Goal: Task Accomplishment & Management: Use online tool/utility

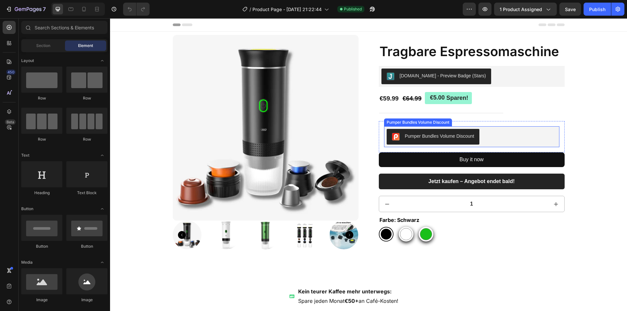
click at [499, 138] on div "Pumper Bundles Volume Discount" at bounding box center [471, 137] width 170 height 16
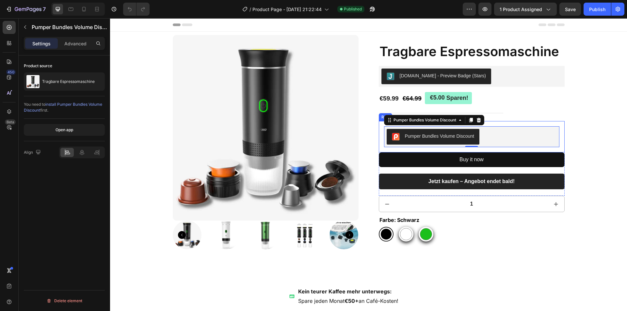
click at [380, 136] on div "Pumper Bundles Volume Discount Pumper Bundles Volume Discount 0 Row" at bounding box center [472, 136] width 186 height 31
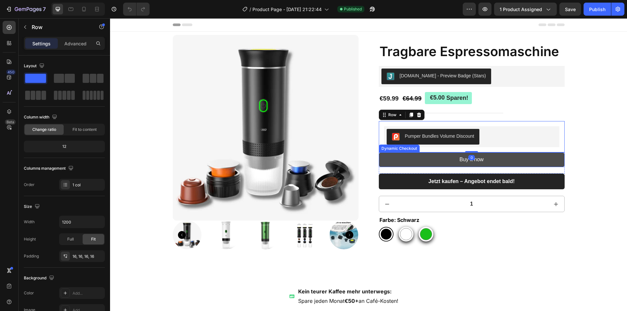
click at [379, 157] on button "Buy it now" at bounding box center [472, 160] width 186 height 15
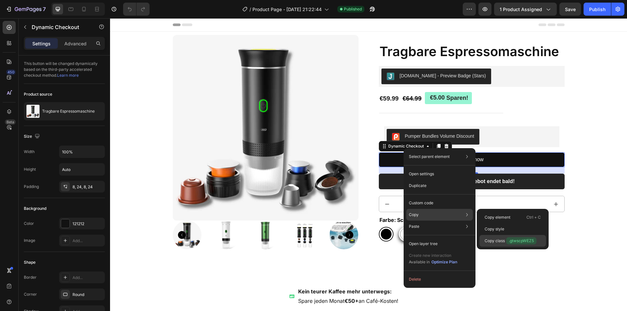
click at [519, 239] on span ".gtwscpWEZ5" at bounding box center [521, 240] width 30 height 7
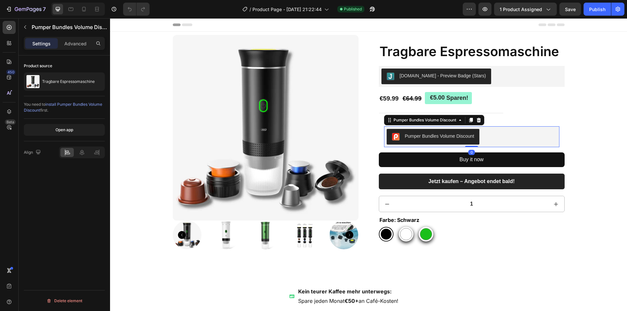
click at [498, 136] on div "Pumper Bundles Volume Discount" at bounding box center [471, 137] width 170 height 16
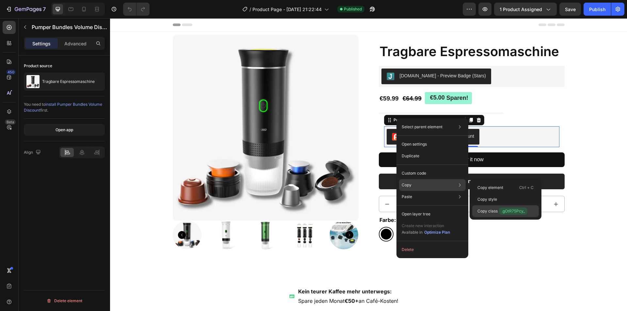
click at [517, 213] on span ".gOtR75Pcy_" at bounding box center [513, 211] width 28 height 7
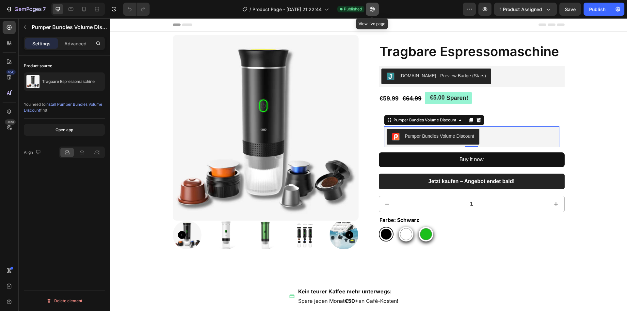
click at [370, 8] on icon "button" at bounding box center [371, 9] width 5 height 5
click at [72, 43] on p "Advanced" at bounding box center [75, 43] width 22 height 7
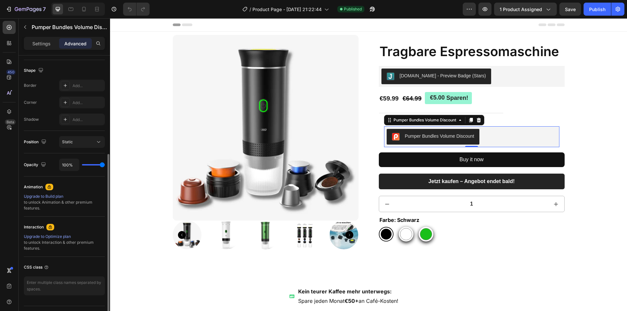
scroll to position [179, 0]
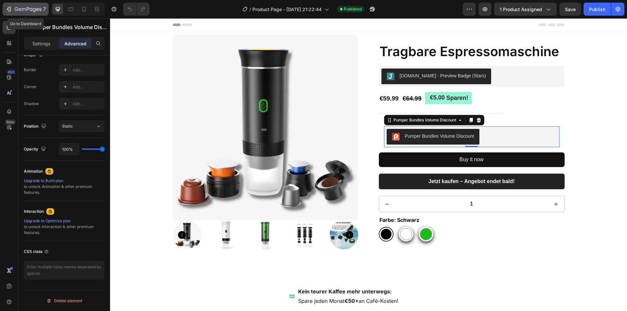
click at [21, 11] on icon "button" at bounding box center [28, 10] width 27 height 6
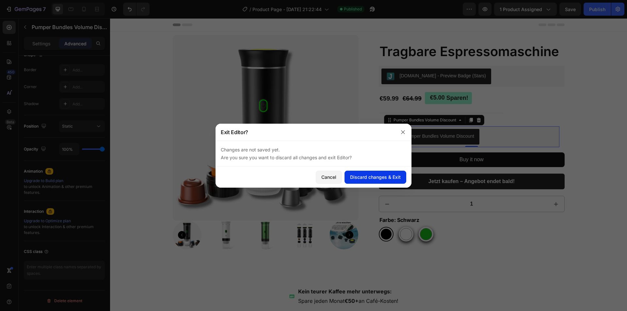
click at [377, 181] on button "Discard changes & Exit" at bounding box center [375, 177] width 62 height 13
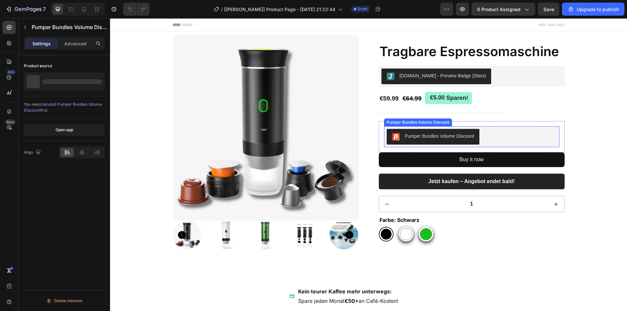
click at [486, 135] on div "Pumper Bundles Volume Discount" at bounding box center [471, 137] width 170 height 16
click at [477, 123] on div at bounding box center [478, 121] width 8 height 8
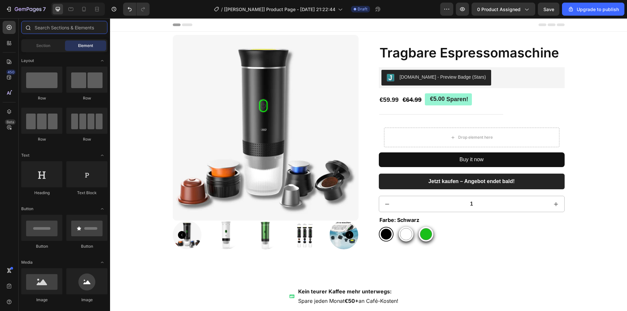
click at [41, 28] on input "text" at bounding box center [64, 27] width 86 height 13
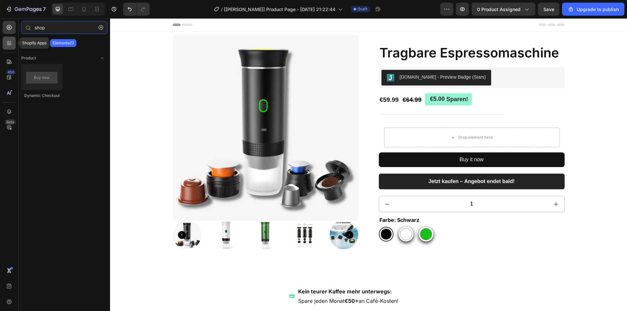
type input "shop"
click at [9, 42] on icon at bounding box center [8, 42] width 2 height 2
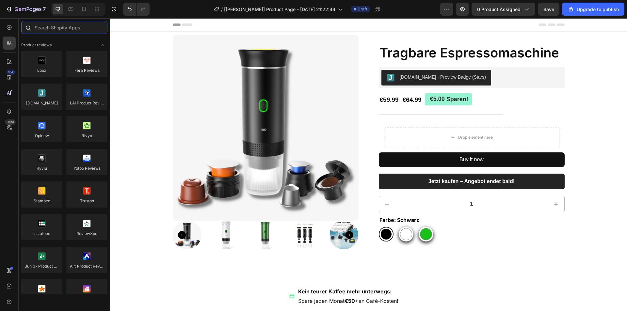
click at [70, 28] on input "text" at bounding box center [64, 27] width 86 height 13
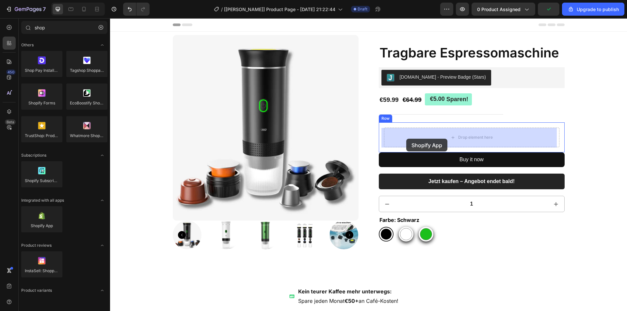
drag, startPoint x: 153, startPoint y: 242, endPoint x: 406, endPoint y: 139, distance: 273.4
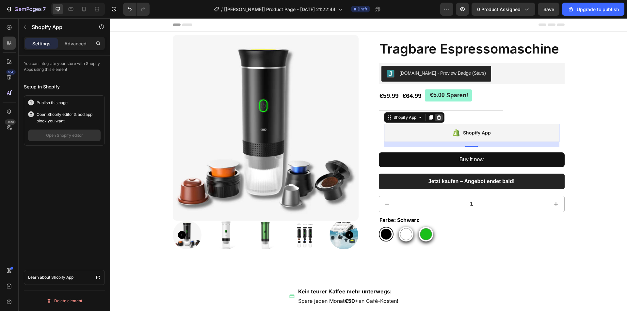
click at [437, 119] on icon at bounding box center [438, 117] width 5 height 5
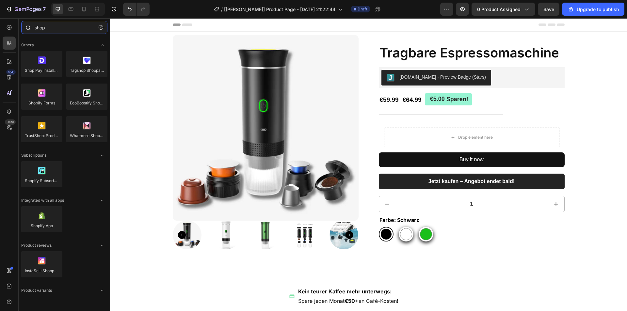
click at [64, 30] on input "shop" at bounding box center [64, 27] width 86 height 13
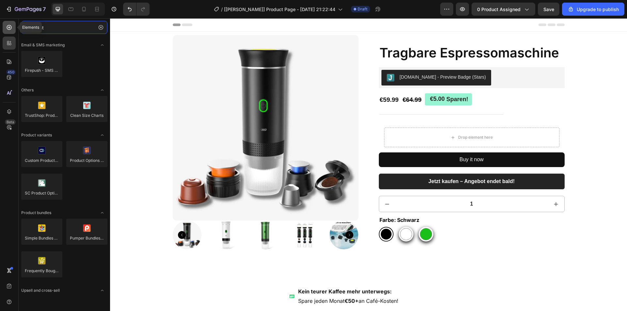
type input "cust"
click at [12, 30] on div at bounding box center [9, 27] width 13 height 13
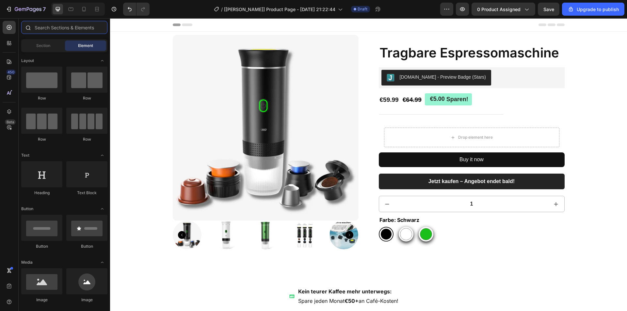
click at [78, 30] on input "text" at bounding box center [64, 27] width 86 height 13
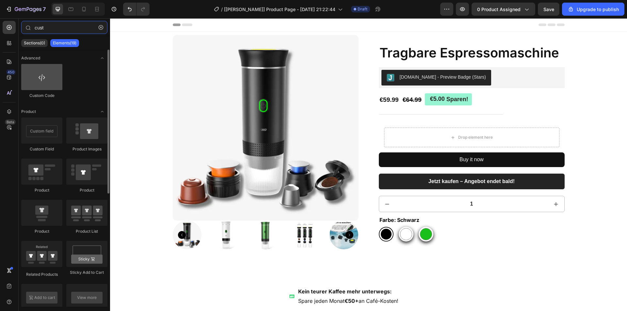
type input "cust"
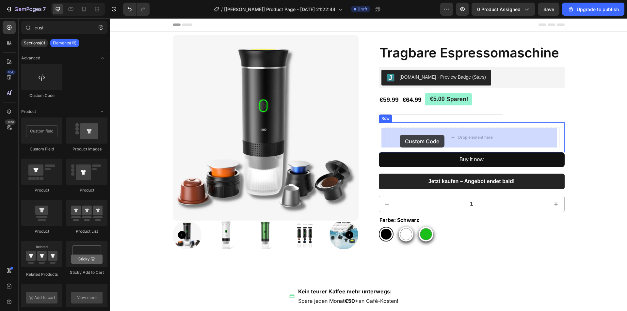
drag, startPoint x: 148, startPoint y: 97, endPoint x: 404, endPoint y: 129, distance: 258.1
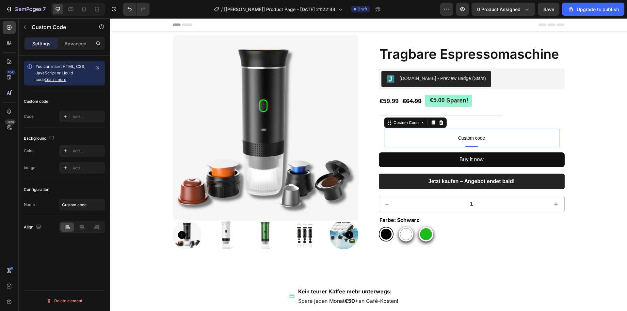
click at [443, 140] on span "Custom code" at bounding box center [471, 138] width 175 height 8
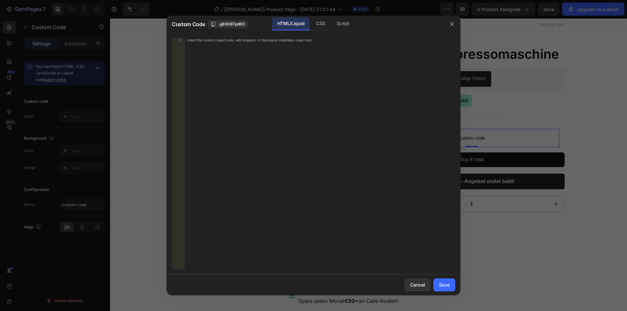
click at [305, 77] on div "Insert the custom Liquid code, add snippets, or third-party installation code h…" at bounding box center [320, 158] width 270 height 241
click at [333, 47] on div "Insert the custom Liquid code, add snippets, or third-party installation code h…" at bounding box center [320, 158] width 270 height 241
click at [200, 40] on div "< pumple-bundle" at bounding box center [320, 158] width 270 height 241
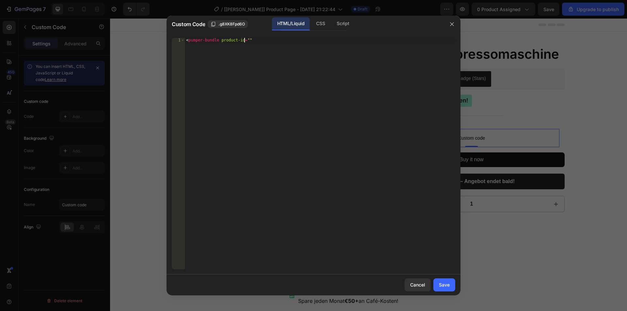
click at [244, 39] on div "< pumper-bundle product-id = """ at bounding box center [320, 158] width 270 height 241
type textarea "<pumper-bundle product-id="{{[DOMAIN_NAME]}}"></pumper-bundle>"
click at [445, 287] on div "Save" at bounding box center [444, 284] width 11 height 7
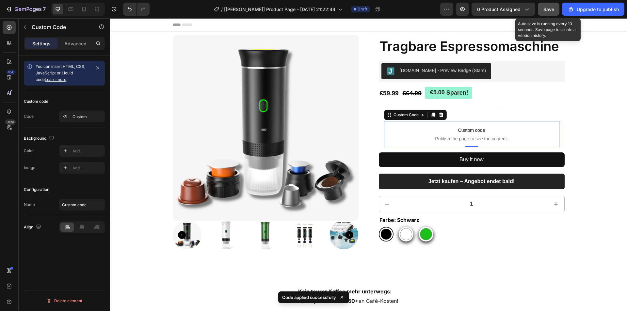
click at [549, 8] on span "Save" at bounding box center [548, 10] width 11 height 6
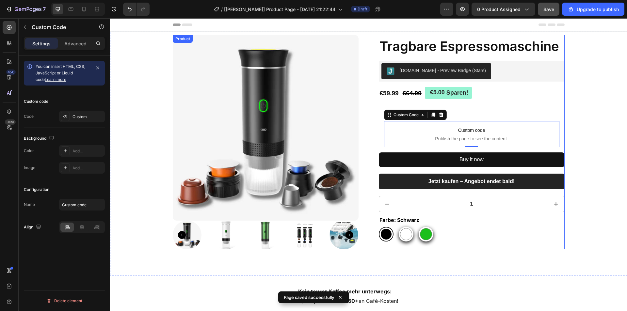
click at [362, 77] on div "Product Images Tragbare Espressomaschine Product Title [DOMAIN_NAME] - Preview …" at bounding box center [369, 142] width 392 height 214
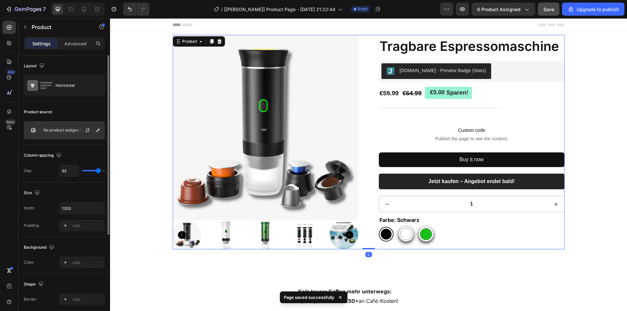
click at [59, 134] on div "No product assigned" at bounding box center [64, 130] width 81 height 18
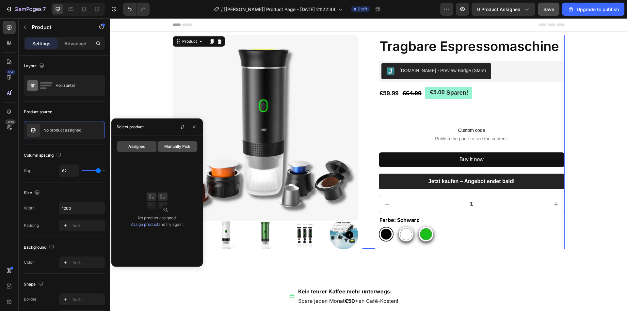
click at [172, 144] on span "Manually Pick" at bounding box center [177, 147] width 26 height 6
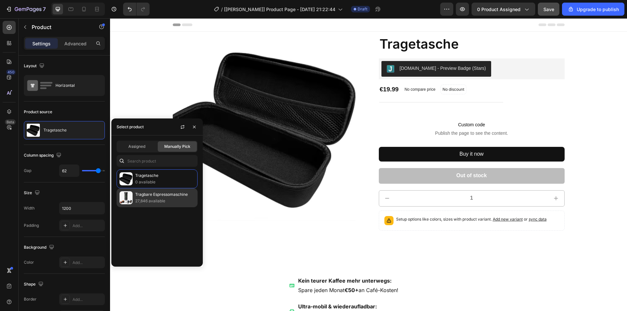
click at [166, 199] on p "27,846 available" at bounding box center [164, 201] width 59 height 7
click at [149, 203] on p "27,846 available" at bounding box center [164, 201] width 59 height 7
click at [182, 194] on p "Tragbare Espressomaschine" at bounding box center [164, 194] width 59 height 7
click at [132, 194] on img at bounding box center [125, 197] width 13 height 13
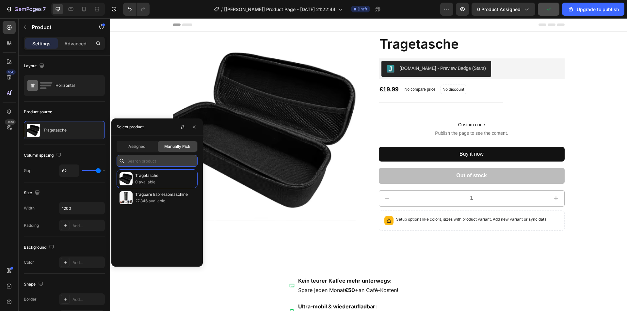
click at [149, 157] on input "text" at bounding box center [157, 161] width 81 height 12
click at [99, 102] on div "Product source Tragetasche" at bounding box center [64, 122] width 81 height 43
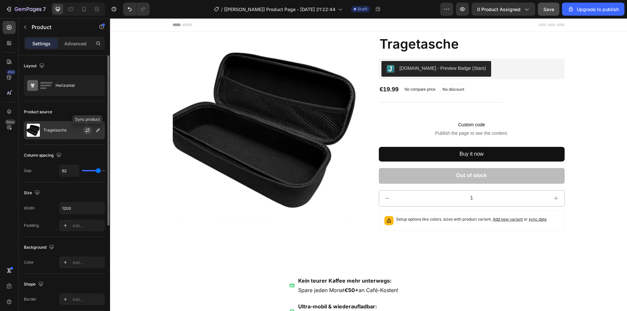
click at [87, 129] on icon "button" at bounding box center [88, 129] width 4 height 2
click at [52, 127] on div "Tragetasche" at bounding box center [64, 130] width 81 height 18
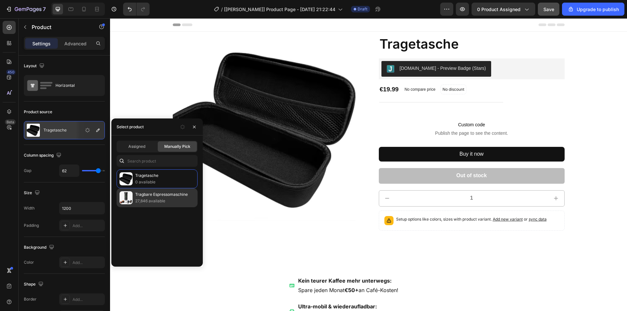
click at [152, 200] on p "27,846 available" at bounding box center [164, 201] width 59 height 7
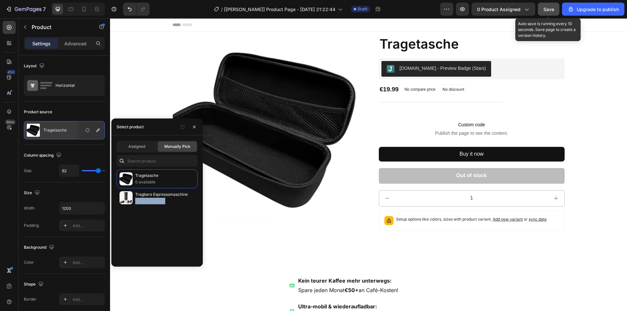
click at [556, 6] on button "Save" at bounding box center [548, 9] width 22 height 13
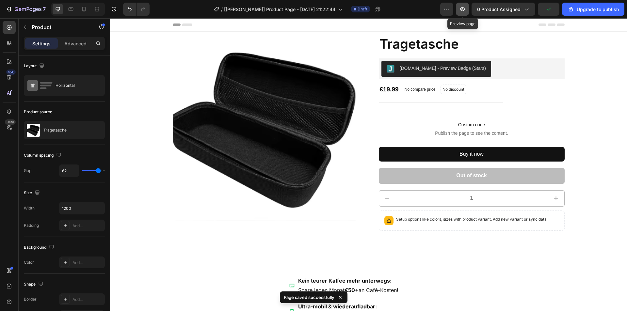
click at [461, 10] on icon "button" at bounding box center [462, 9] width 7 height 7
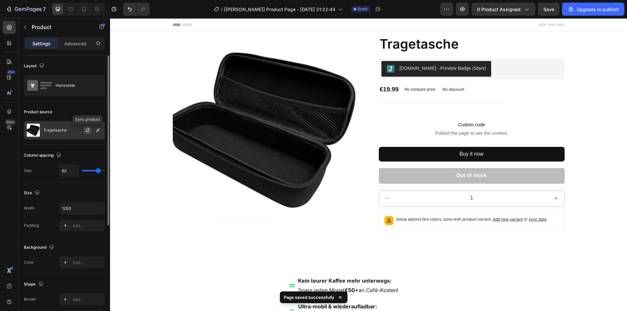
click at [86, 130] on icon "button" at bounding box center [87, 130] width 5 height 5
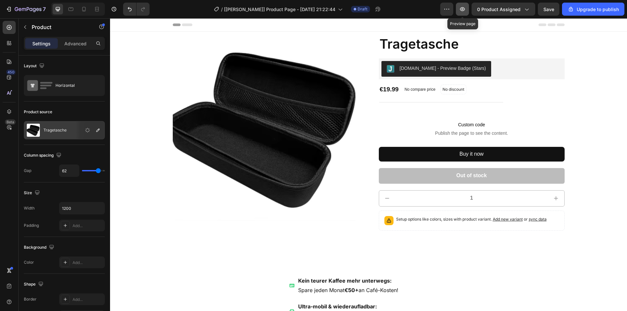
click at [464, 7] on icon "button" at bounding box center [462, 9] width 7 height 7
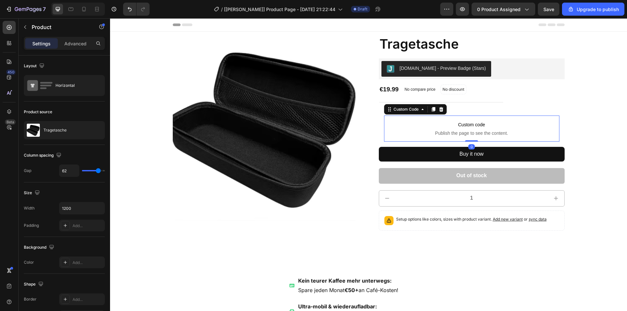
click at [415, 126] on span "Custom code" at bounding box center [471, 125] width 175 height 8
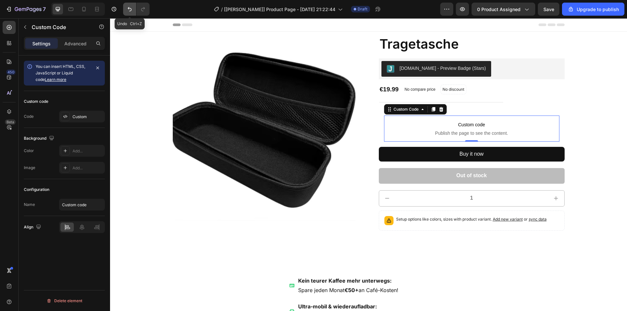
click at [130, 13] on button "Undo/Redo" at bounding box center [129, 9] width 13 height 13
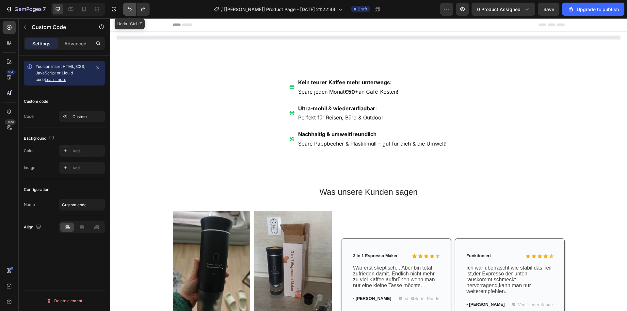
click at [130, 13] on button "Undo/Redo" at bounding box center [129, 9] width 13 height 13
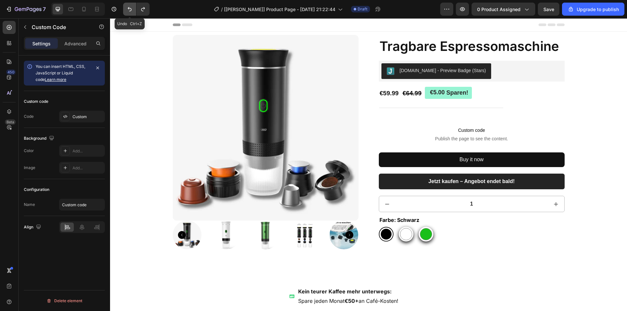
click at [130, 13] on button "Undo/Redo" at bounding box center [129, 9] width 13 height 13
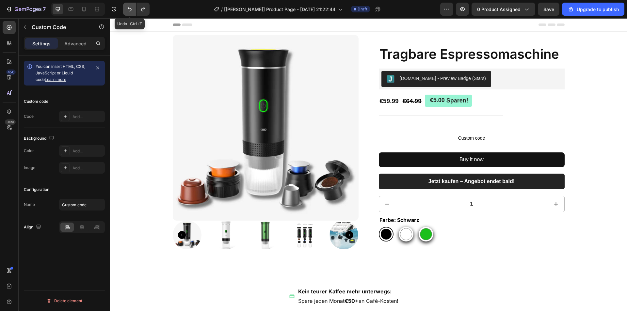
click at [130, 13] on button "Undo/Redo" at bounding box center [129, 9] width 13 height 13
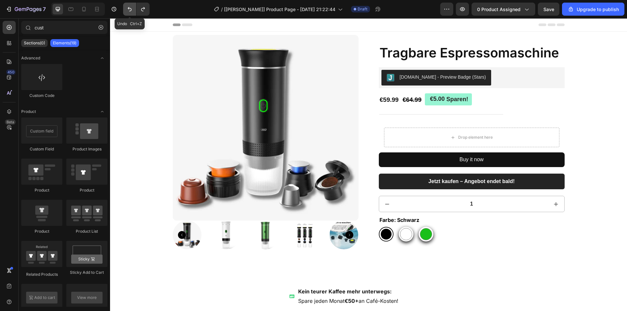
click at [130, 13] on button "Undo/Redo" at bounding box center [129, 9] width 13 height 13
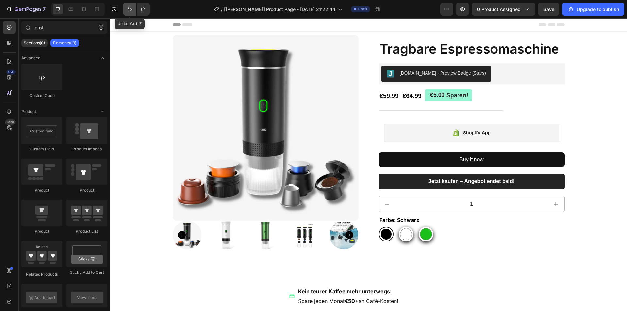
click at [130, 13] on button "Undo/Redo" at bounding box center [129, 9] width 13 height 13
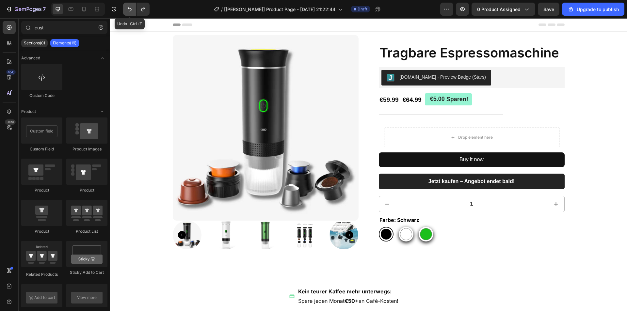
click at [130, 13] on button "Undo/Redo" at bounding box center [129, 9] width 13 height 13
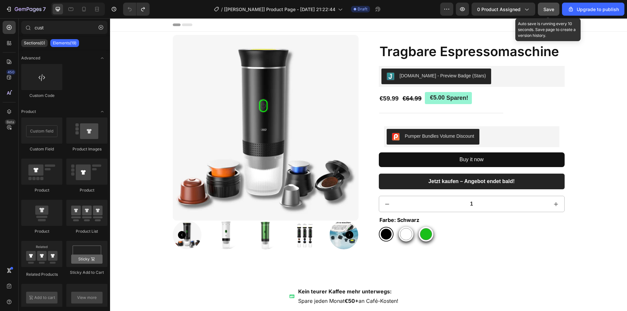
click at [553, 5] on button "Save" at bounding box center [548, 9] width 22 height 13
